Goal: Information Seeking & Learning: Learn about a topic

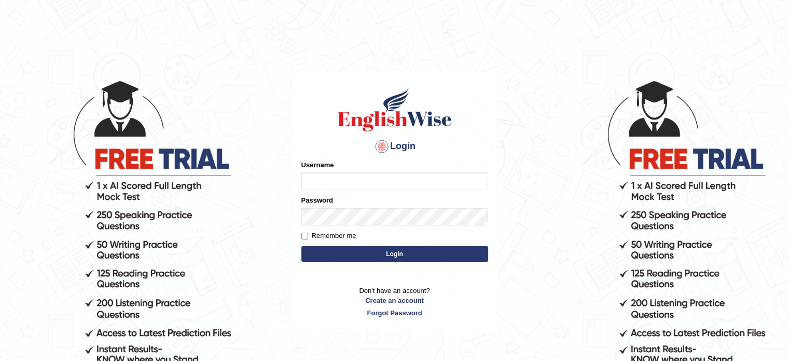
type input "jcaugustoo"
click at [357, 251] on button "Login" at bounding box center [394, 254] width 187 height 16
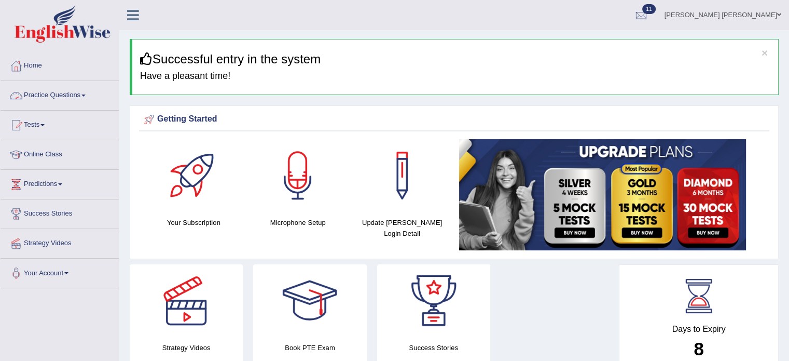
click at [64, 95] on link "Practice Questions" at bounding box center [60, 94] width 118 height 26
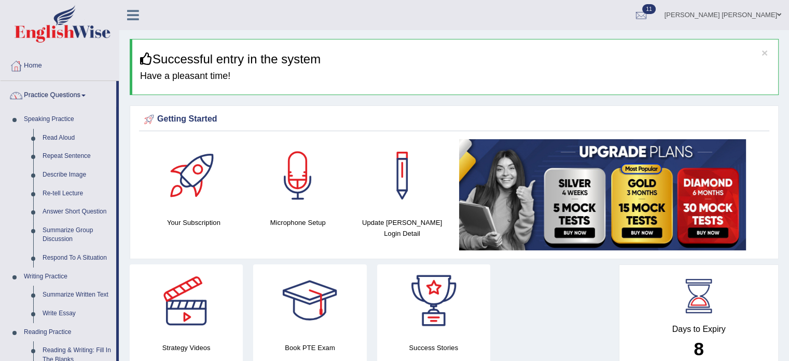
click at [64, 95] on link "Practice Questions" at bounding box center [59, 94] width 116 height 26
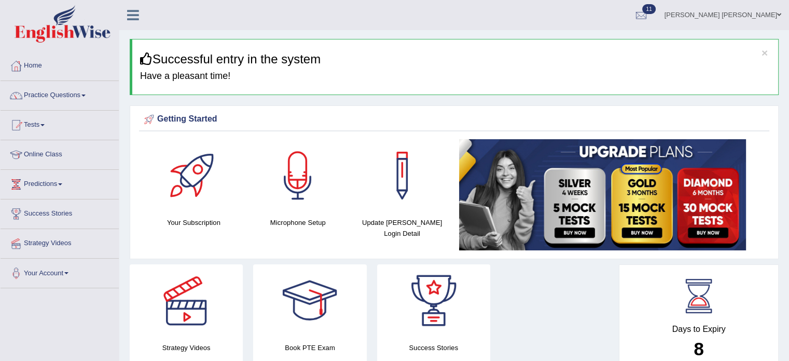
click at [64, 95] on link "Practice Questions" at bounding box center [60, 94] width 118 height 26
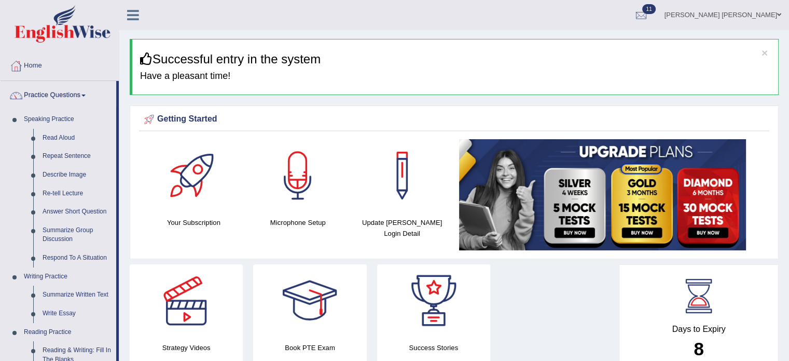
drag, startPoint x: 120, startPoint y: 102, endPoint x: 117, endPoint y: 126, distance: 24.1
drag, startPoint x: 117, startPoint y: 126, endPoint x: 119, endPoint y: 147, distance: 21.4
